Goal: Information Seeking & Learning: Learn about a topic

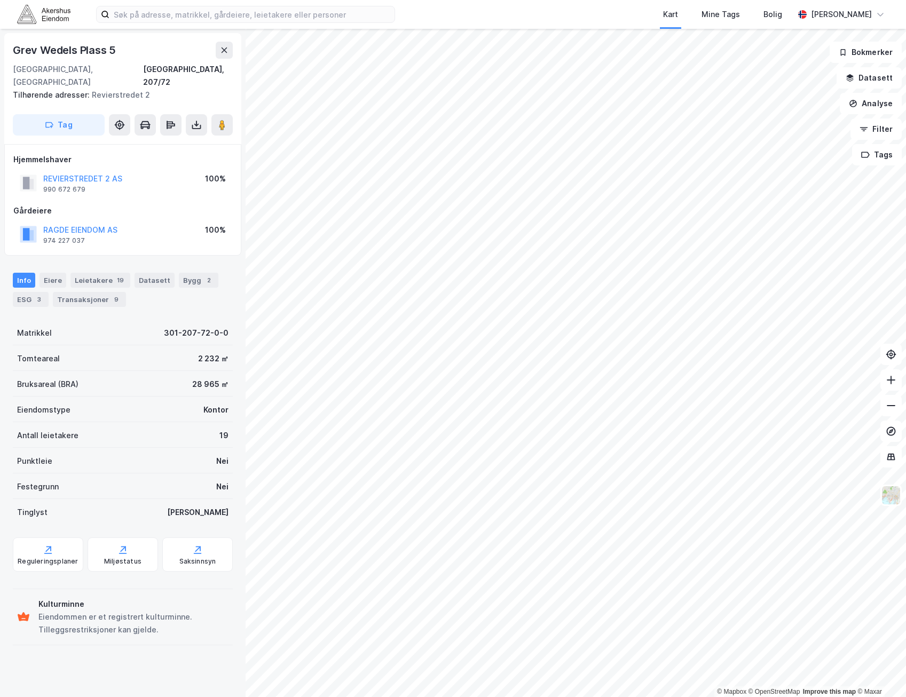
click at [237, 105] on div "Grev [STREET_ADDRESS] Tilhørende adresser: Revierstredet 2 Tag" at bounding box center [122, 88] width 237 height 111
click at [222, 120] on image at bounding box center [222, 125] width 6 height 11
